Goal: Task Accomplishment & Management: Manage account settings

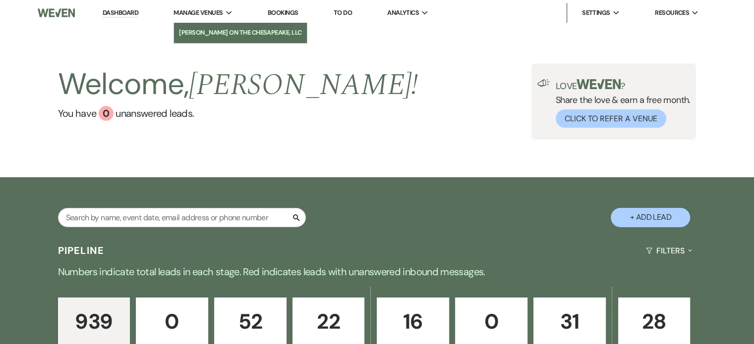
click at [220, 33] on li "[PERSON_NAME] on the Chesapeake, LLC" at bounding box center [240, 33] width 123 height 10
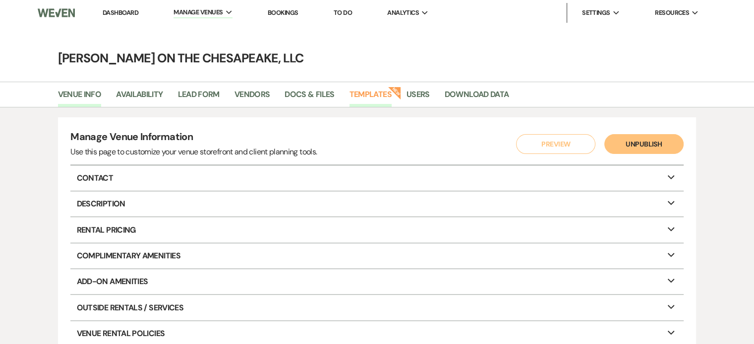
click at [367, 93] on link "Templates" at bounding box center [370, 97] width 42 height 19
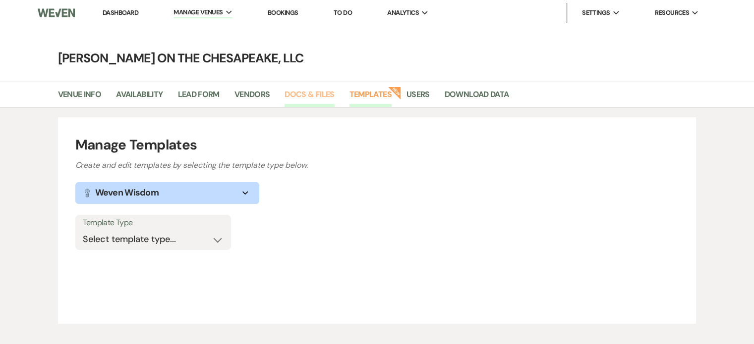
click at [305, 94] on link "Docs & Files" at bounding box center [309, 97] width 50 height 19
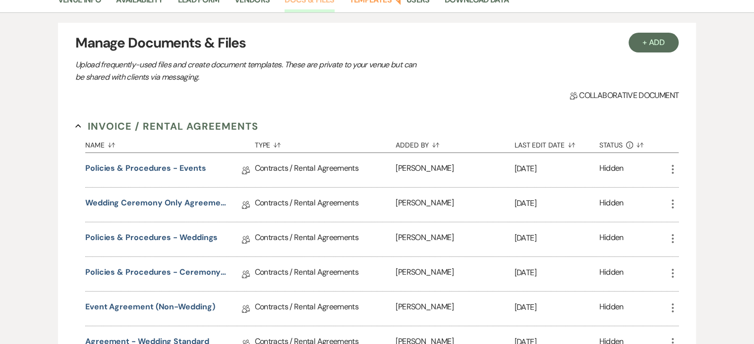
scroll to position [99, 0]
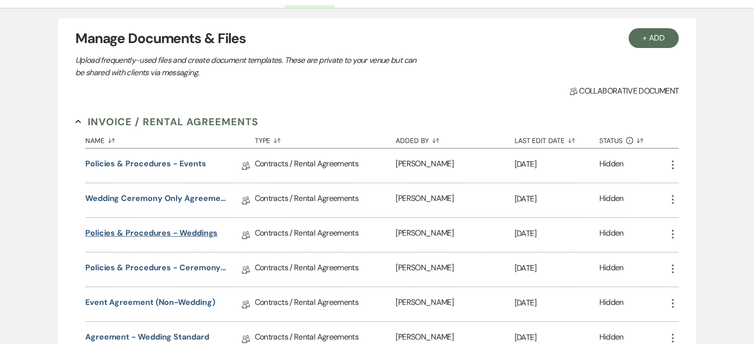
click at [198, 233] on link "Policies & Procedures - Weddings" at bounding box center [151, 234] width 132 height 15
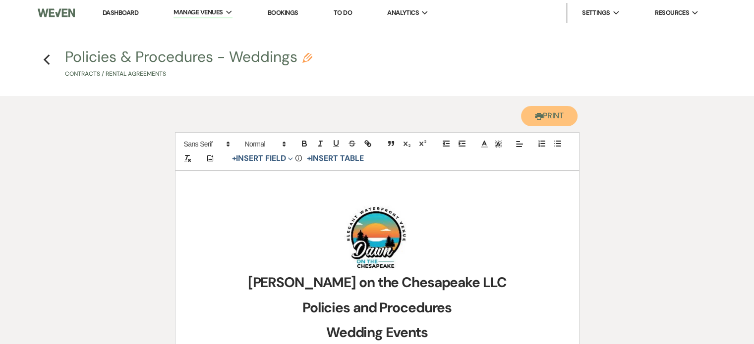
click at [545, 113] on button "Printer Print" at bounding box center [549, 116] width 57 height 20
click at [46, 59] on use "button" at bounding box center [46, 60] width 6 height 11
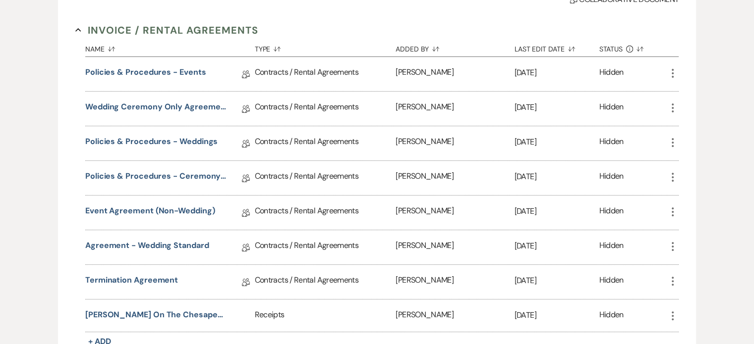
scroll to position [198, 0]
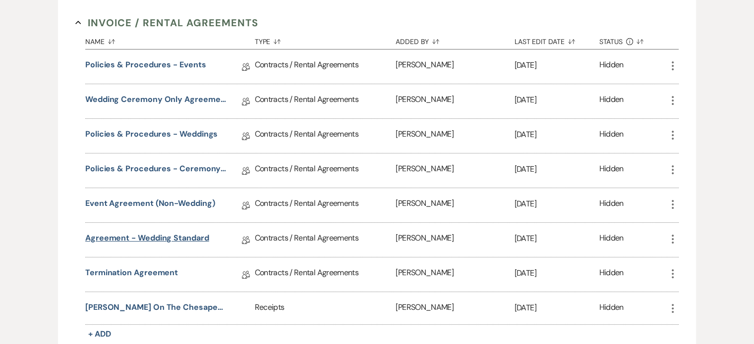
click at [186, 236] on link "Agreement - Wedding Standard" at bounding box center [147, 239] width 124 height 15
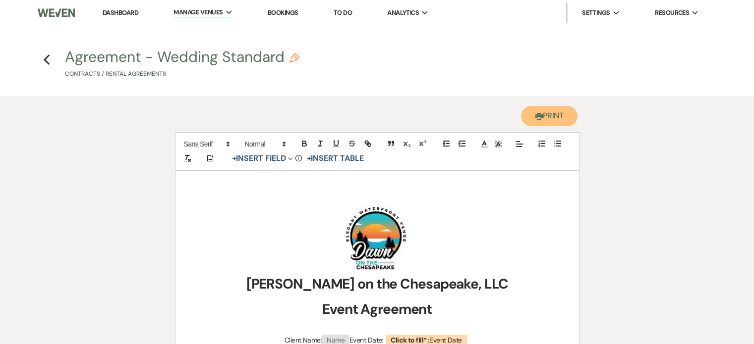
click at [547, 118] on button "Printer Print" at bounding box center [549, 116] width 57 height 20
